Goal: Transaction & Acquisition: Purchase product/service

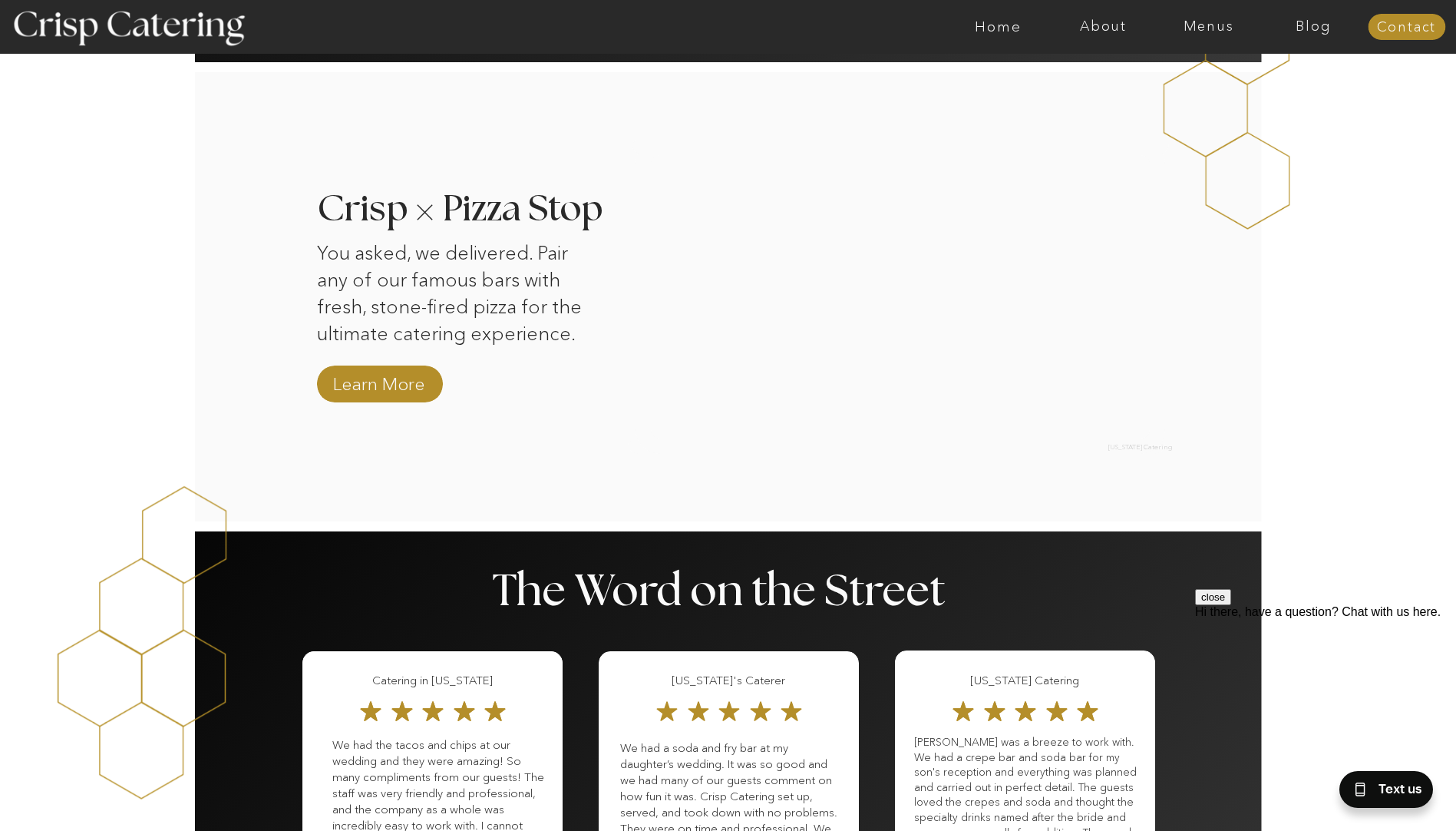
scroll to position [1382, 0]
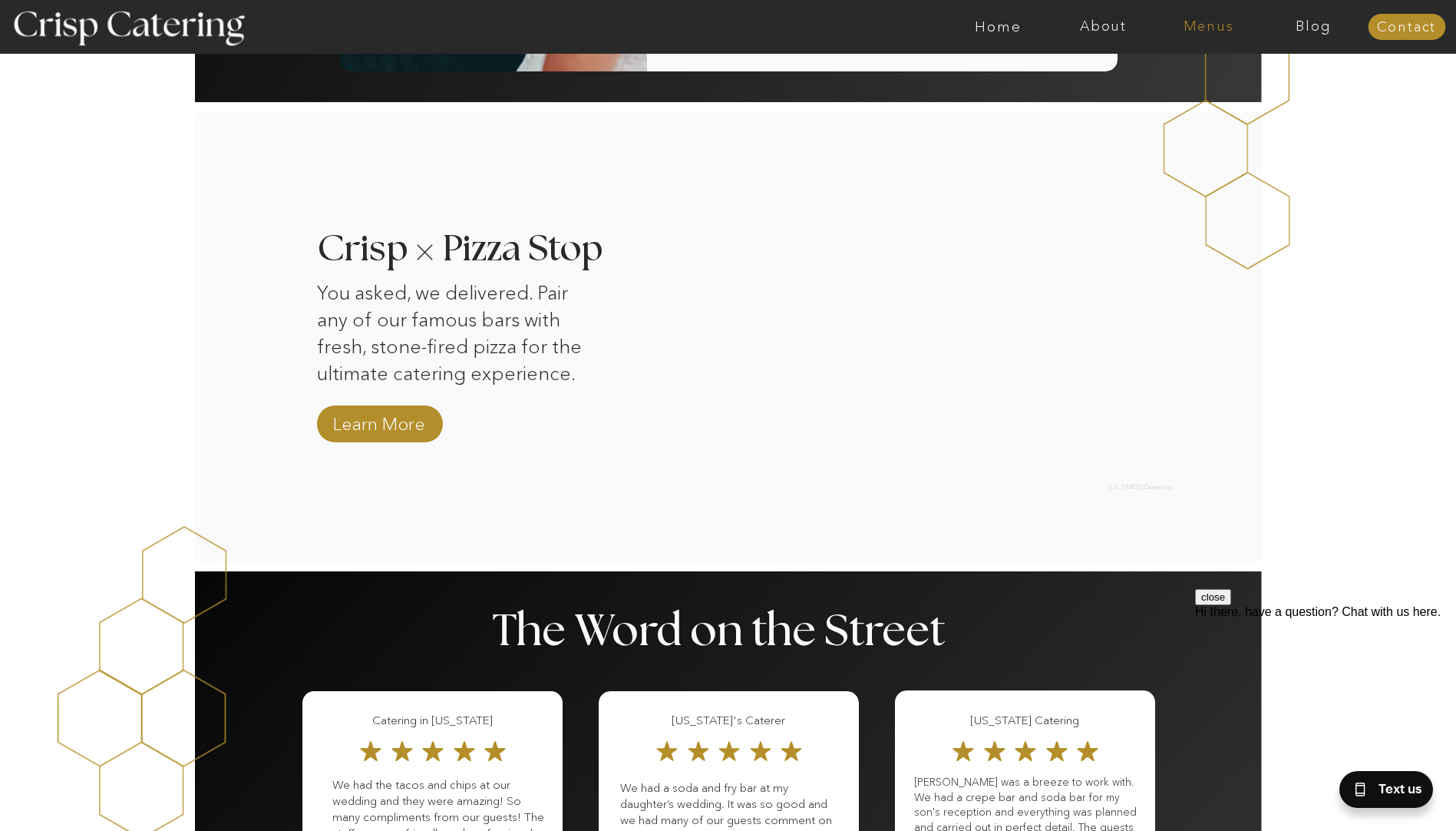
click at [1210, 30] on nav "Menus" at bounding box center [1208, 26] width 105 height 15
click at [1167, 91] on nav "Winter (Sep-Feb)" at bounding box center [1207, 90] width 125 height 14
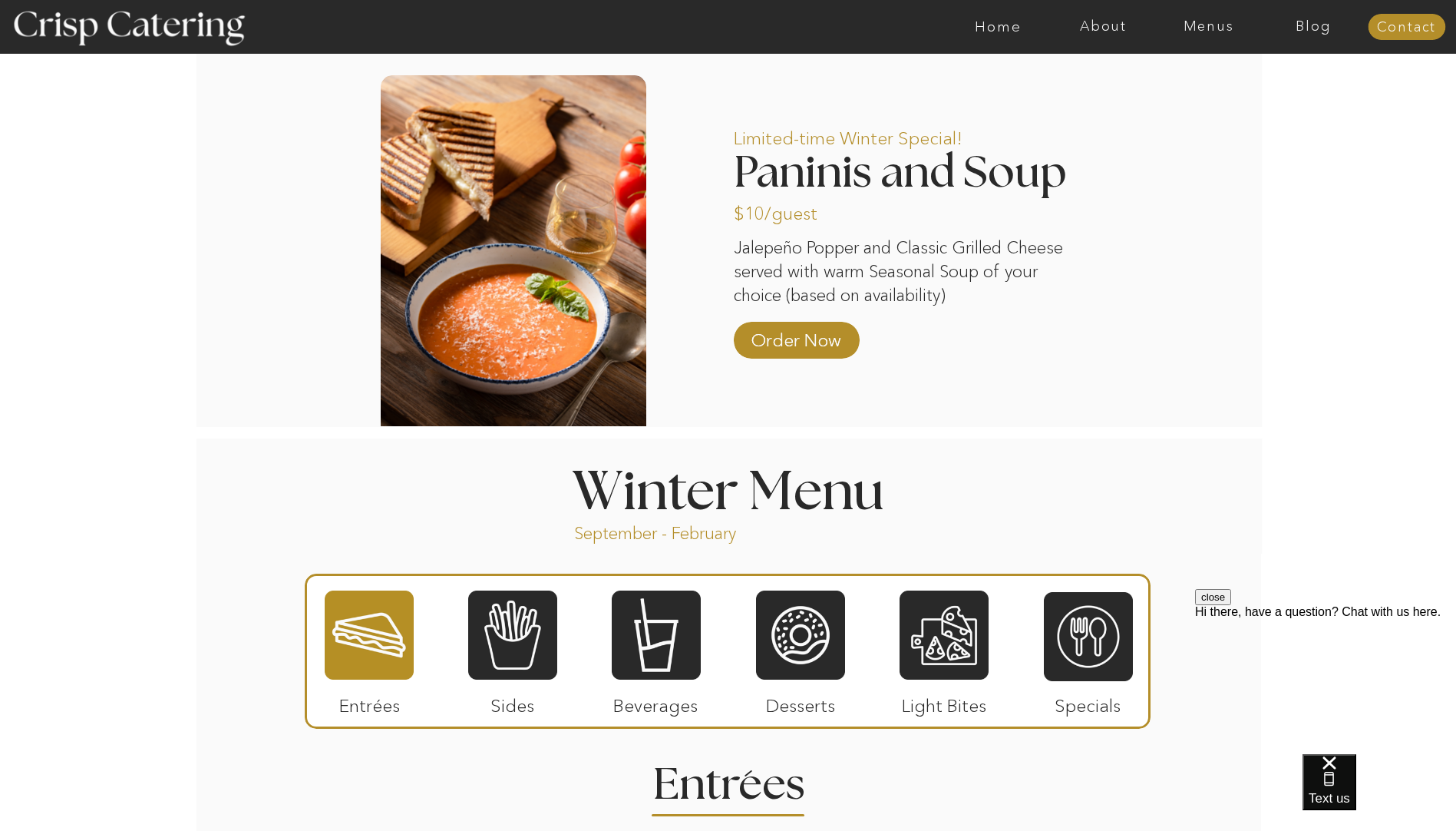
scroll to position [1305, 0]
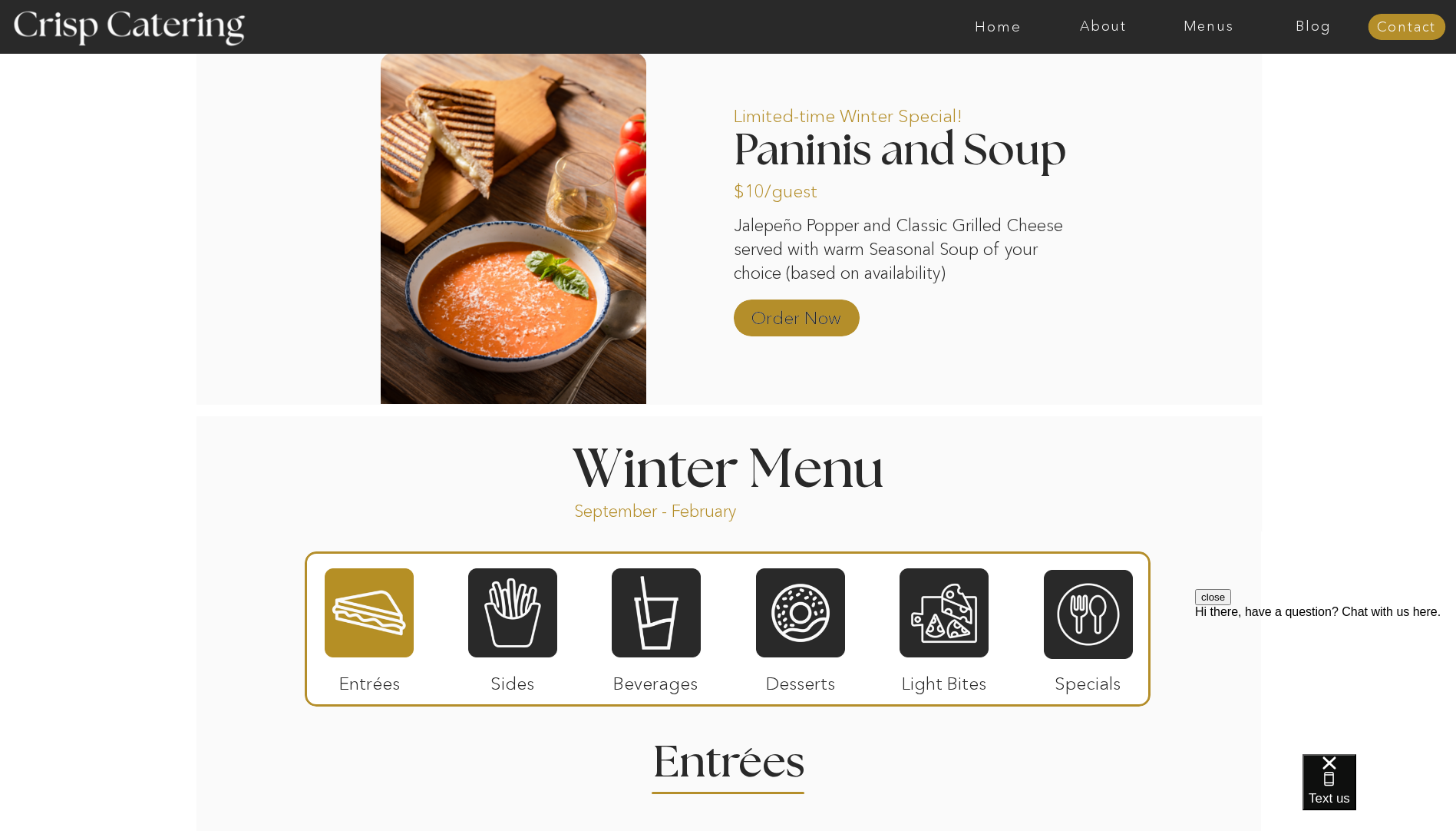
click at [789, 321] on p "Order Now" at bounding box center [797, 314] width 102 height 45
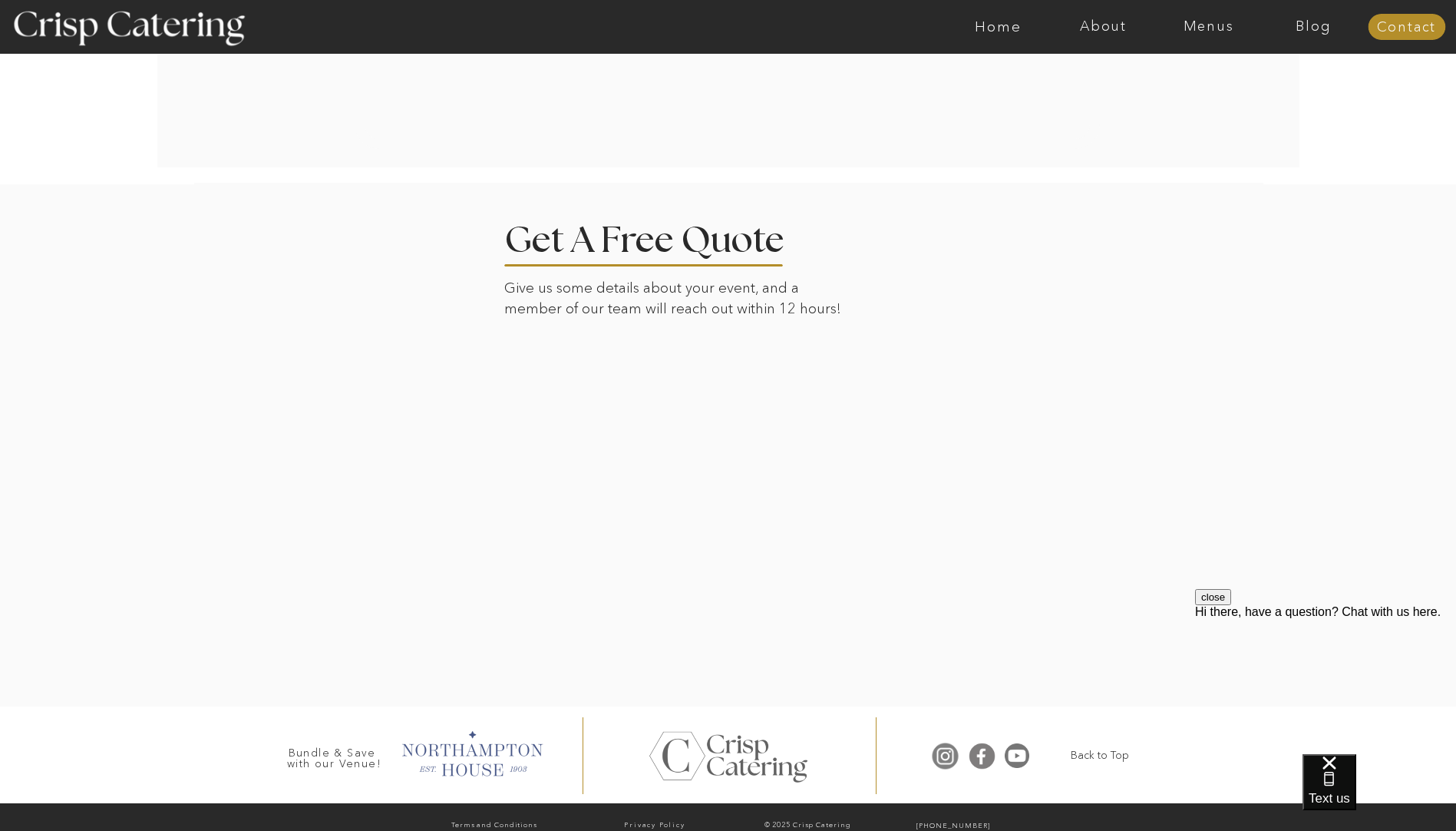
scroll to position [3379, 0]
